Goal: Navigation & Orientation: Find specific page/section

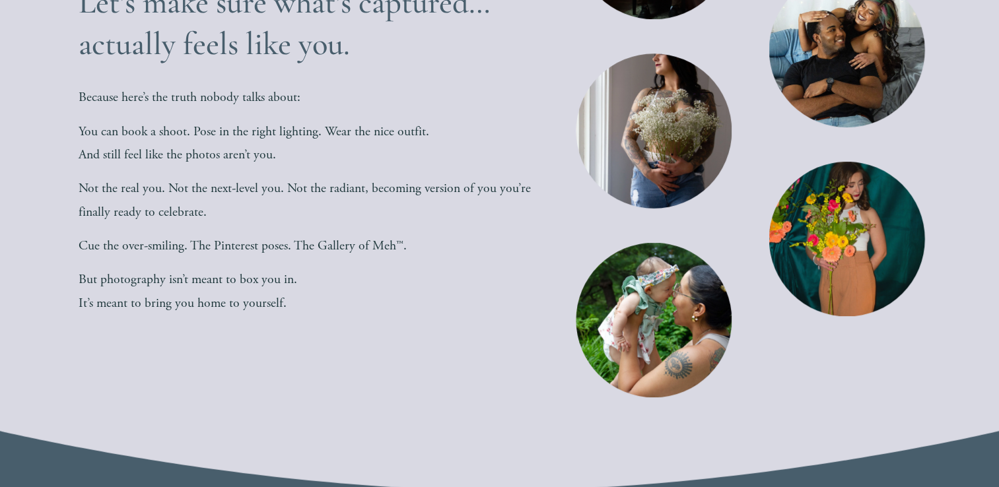
scroll to position [474, 0]
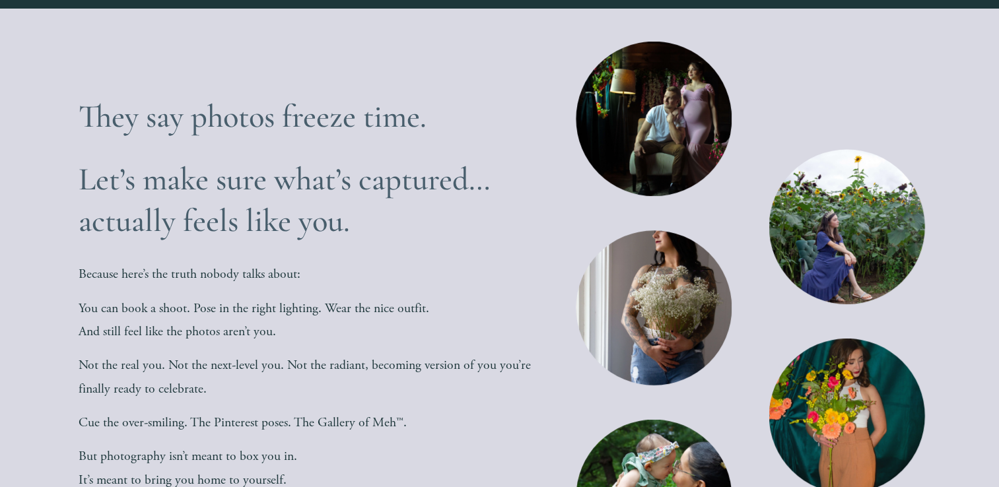
scroll to position [283, 0]
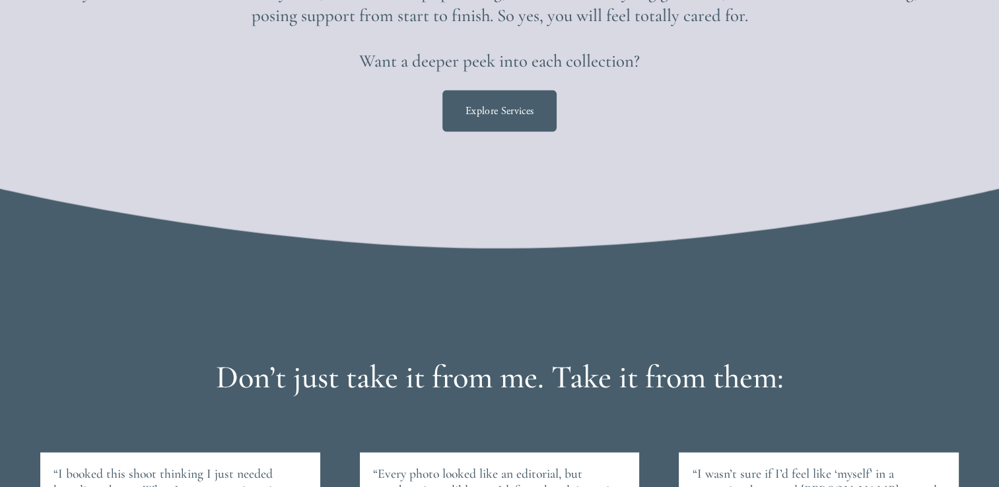
scroll to position [2755, 0]
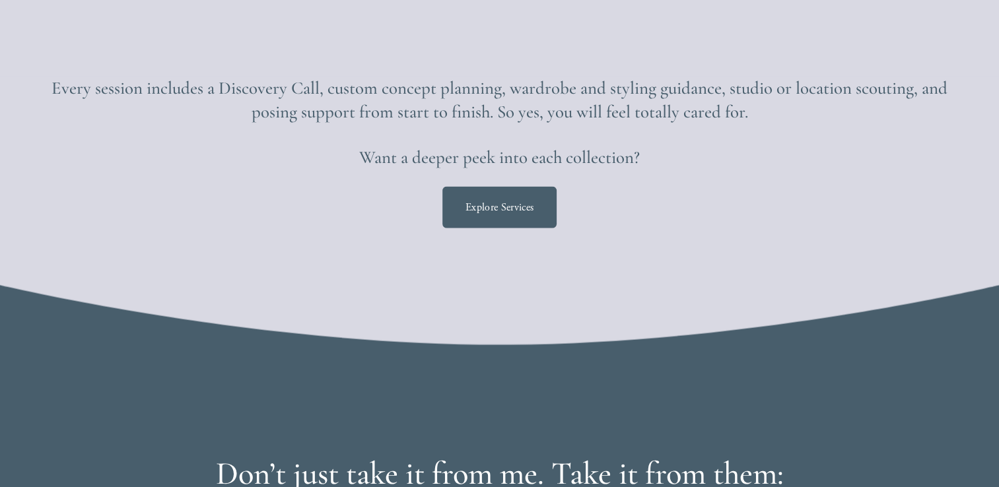
click at [487, 207] on link "Explore Services" at bounding box center [500, 208] width 114 height 42
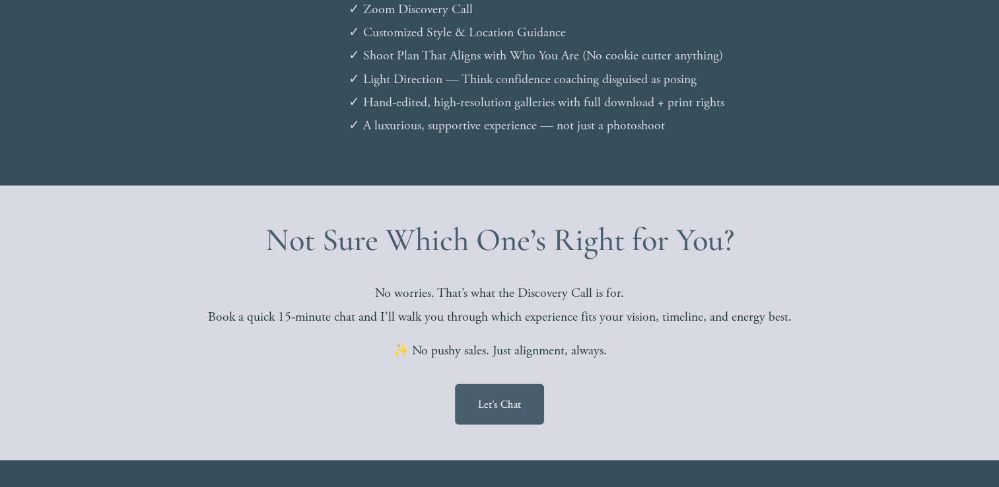
scroll to position [2338, 0]
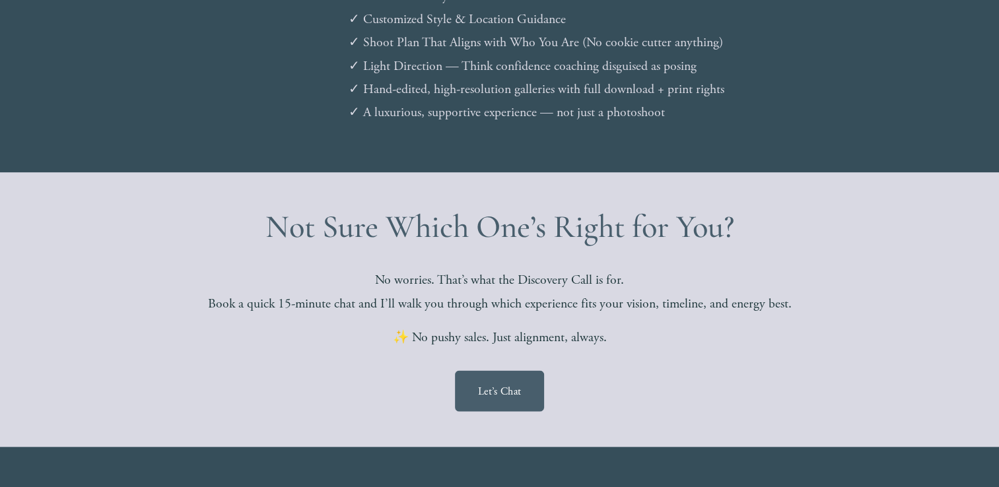
click at [499, 392] on link "Let’s Chat" at bounding box center [499, 392] width 89 height 42
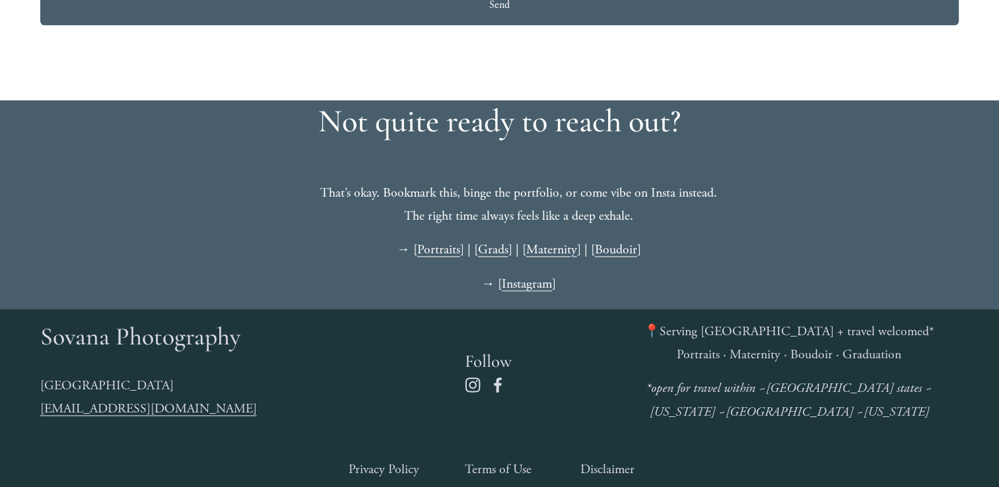
scroll to position [1793, 0]
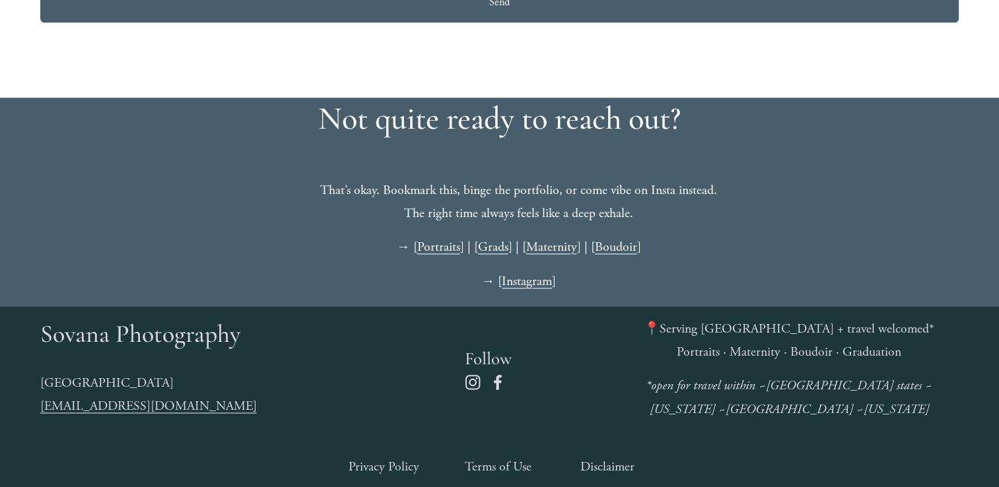
click at [423, 256] on link "Portraits" at bounding box center [438, 247] width 43 height 17
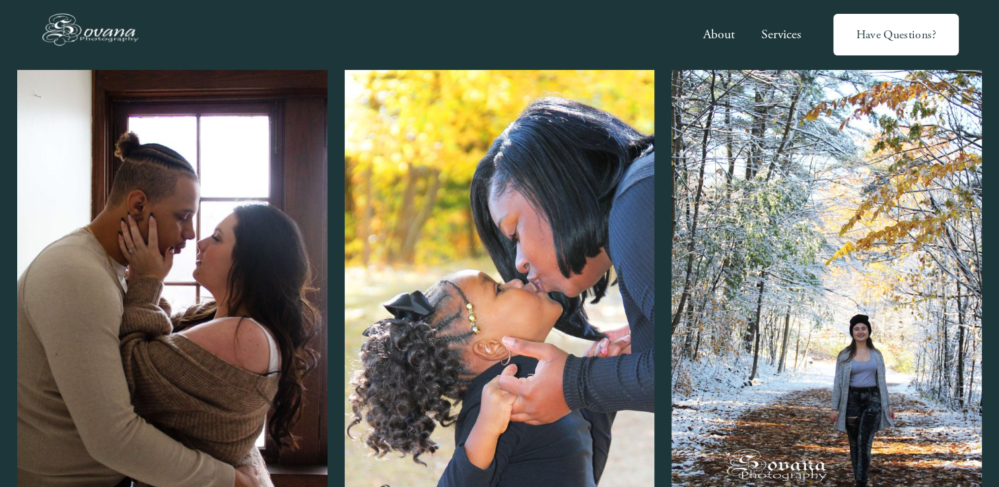
click at [61, 24] on img at bounding box center [94, 35] width 108 height 50
